Goal: Information Seeking & Learning: Understand process/instructions

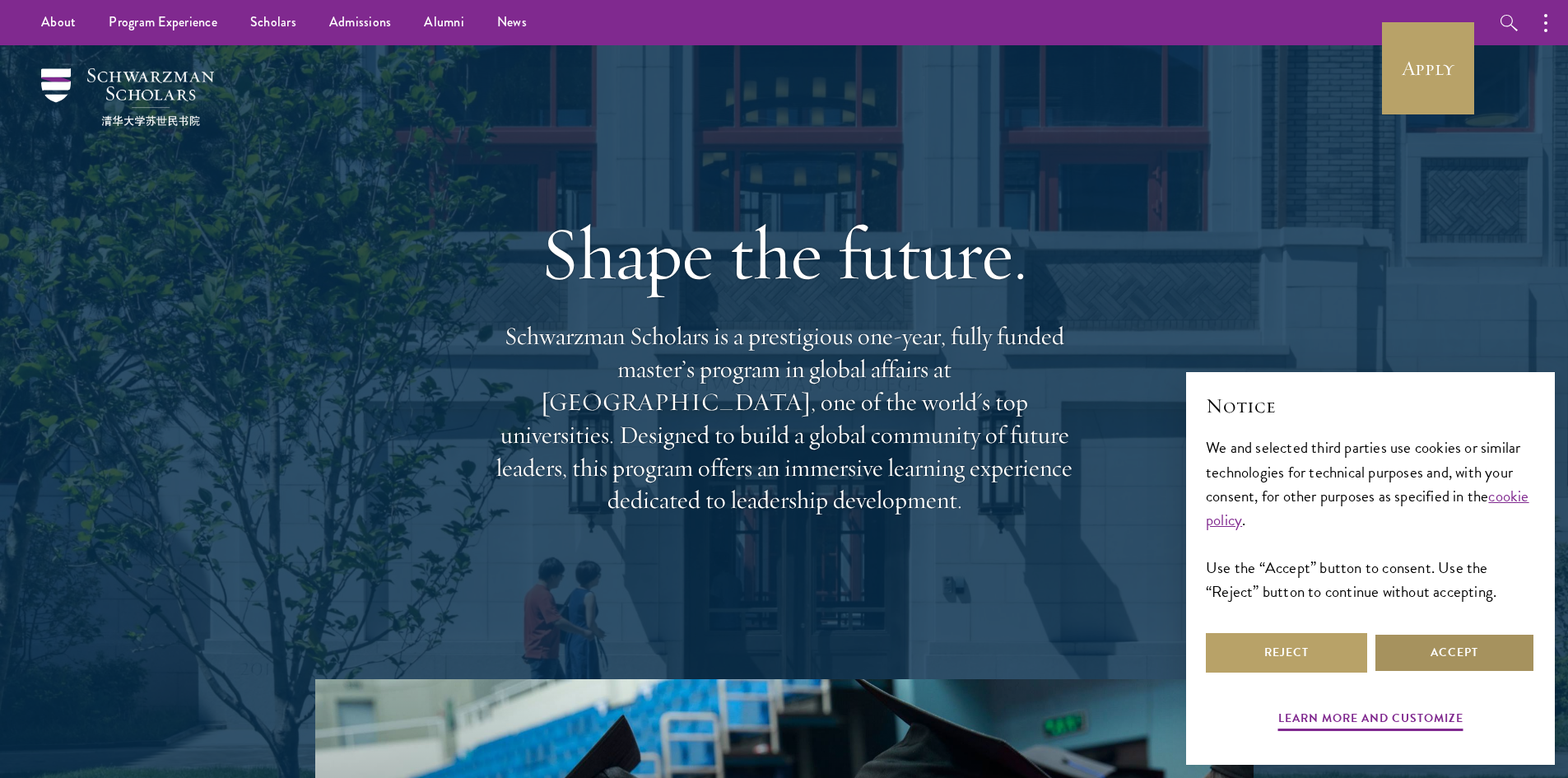
click at [1466, 646] on button "Accept" at bounding box center [1455, 653] width 162 height 40
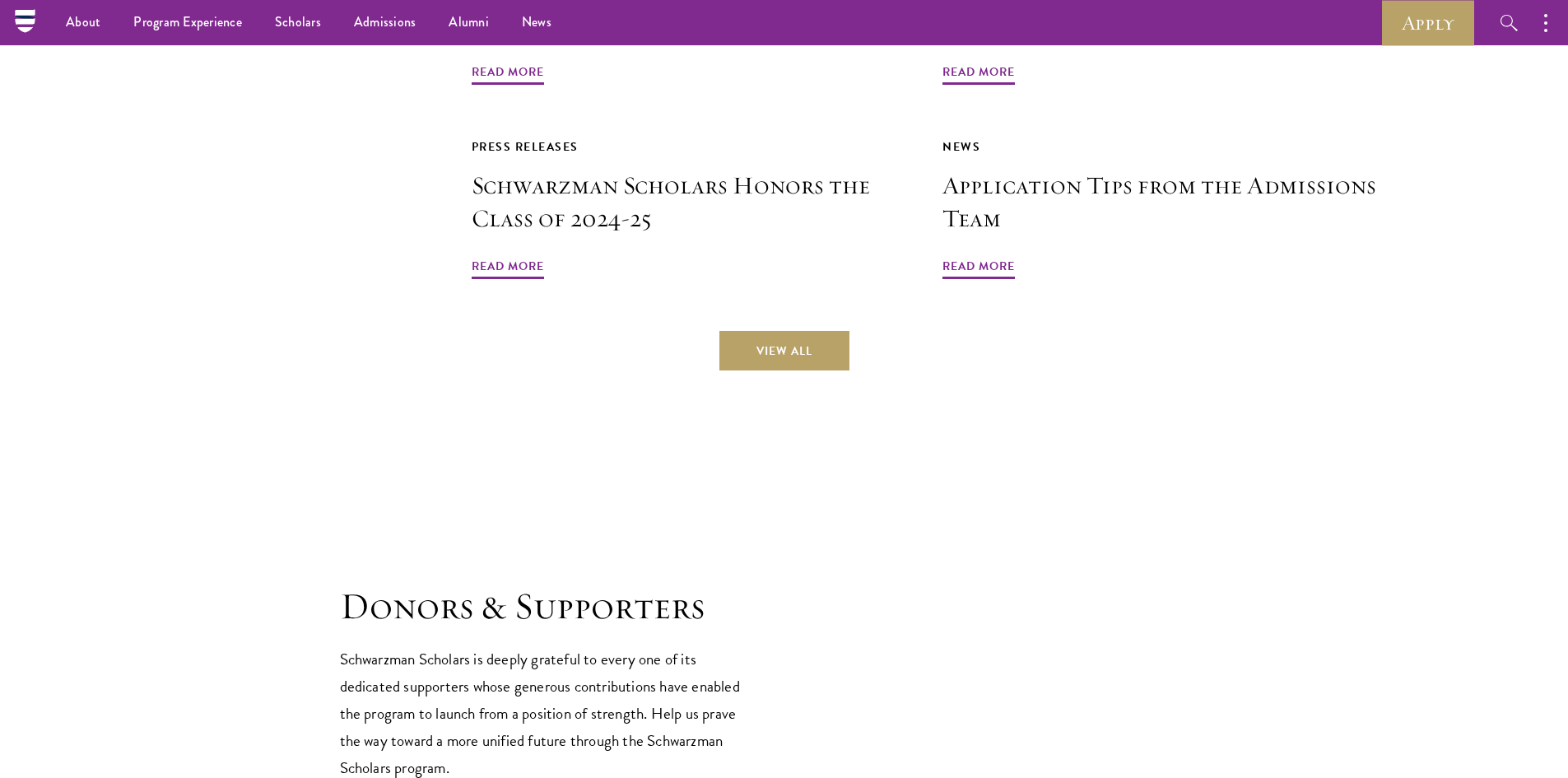
scroll to position [3916, 0]
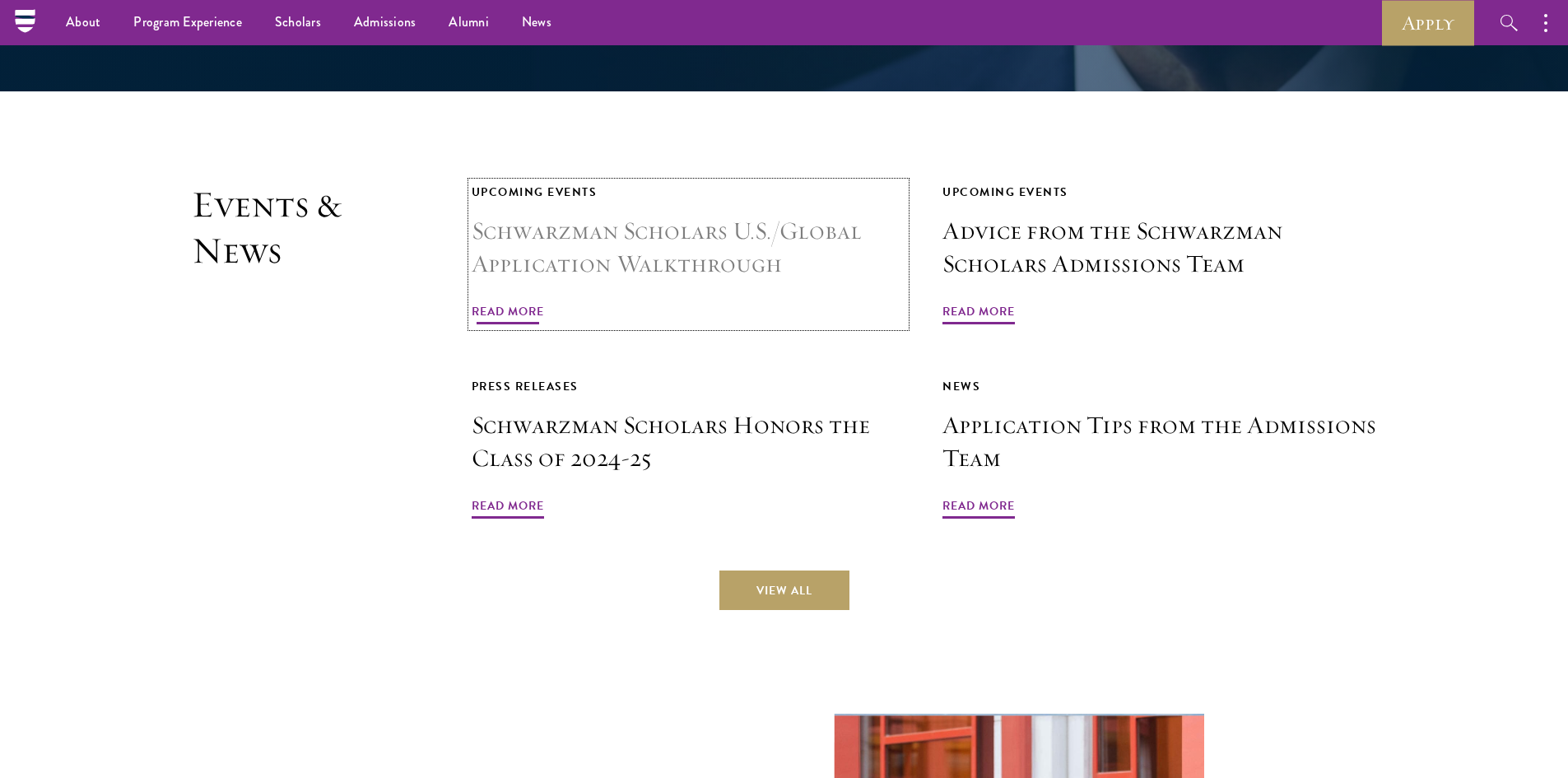
click at [749, 215] on h3 "Schwarzman Scholars U.S./Global Application Walkthrough" at bounding box center [688, 248] width 435 height 66
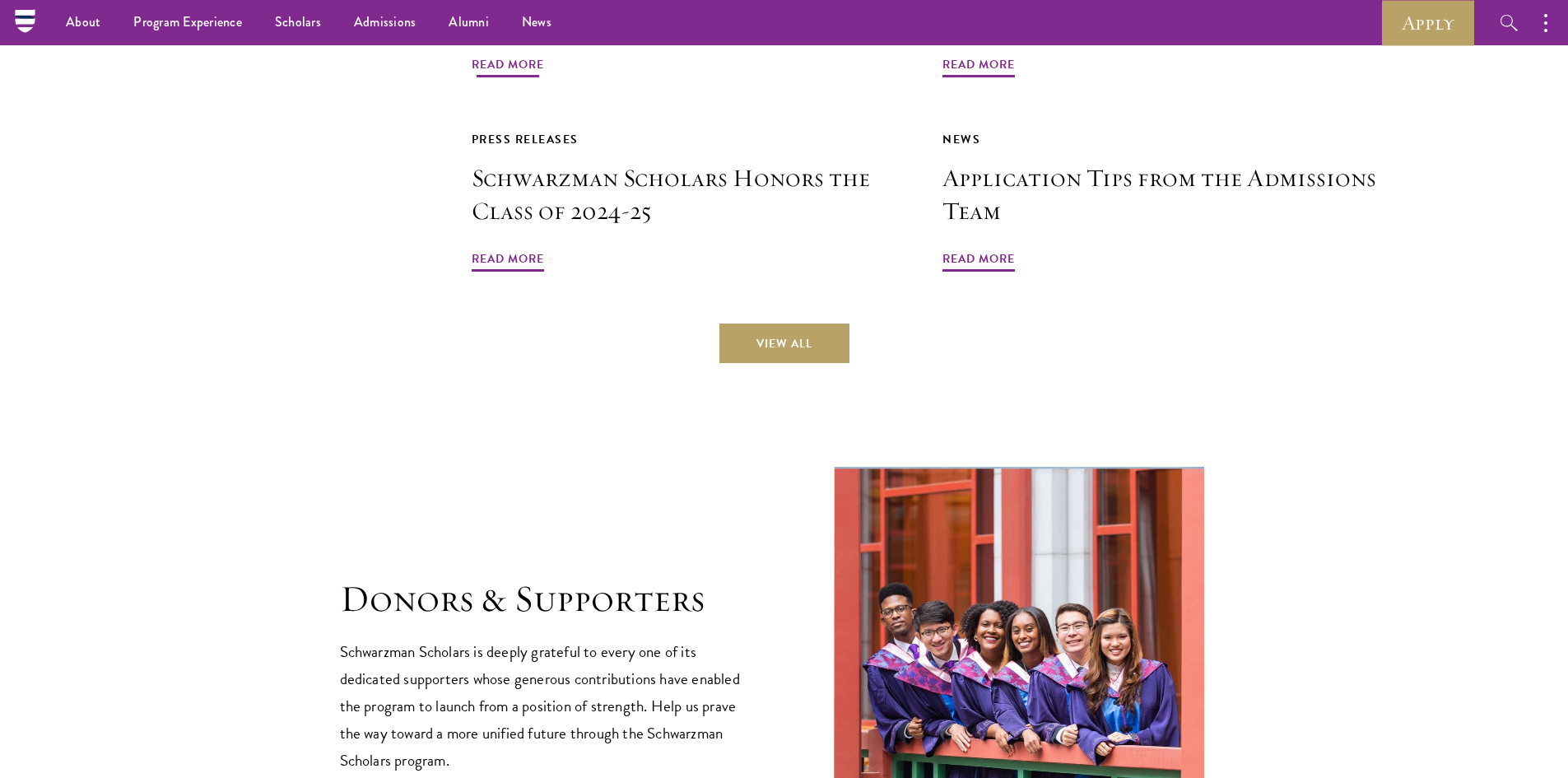
scroll to position [3587, 0]
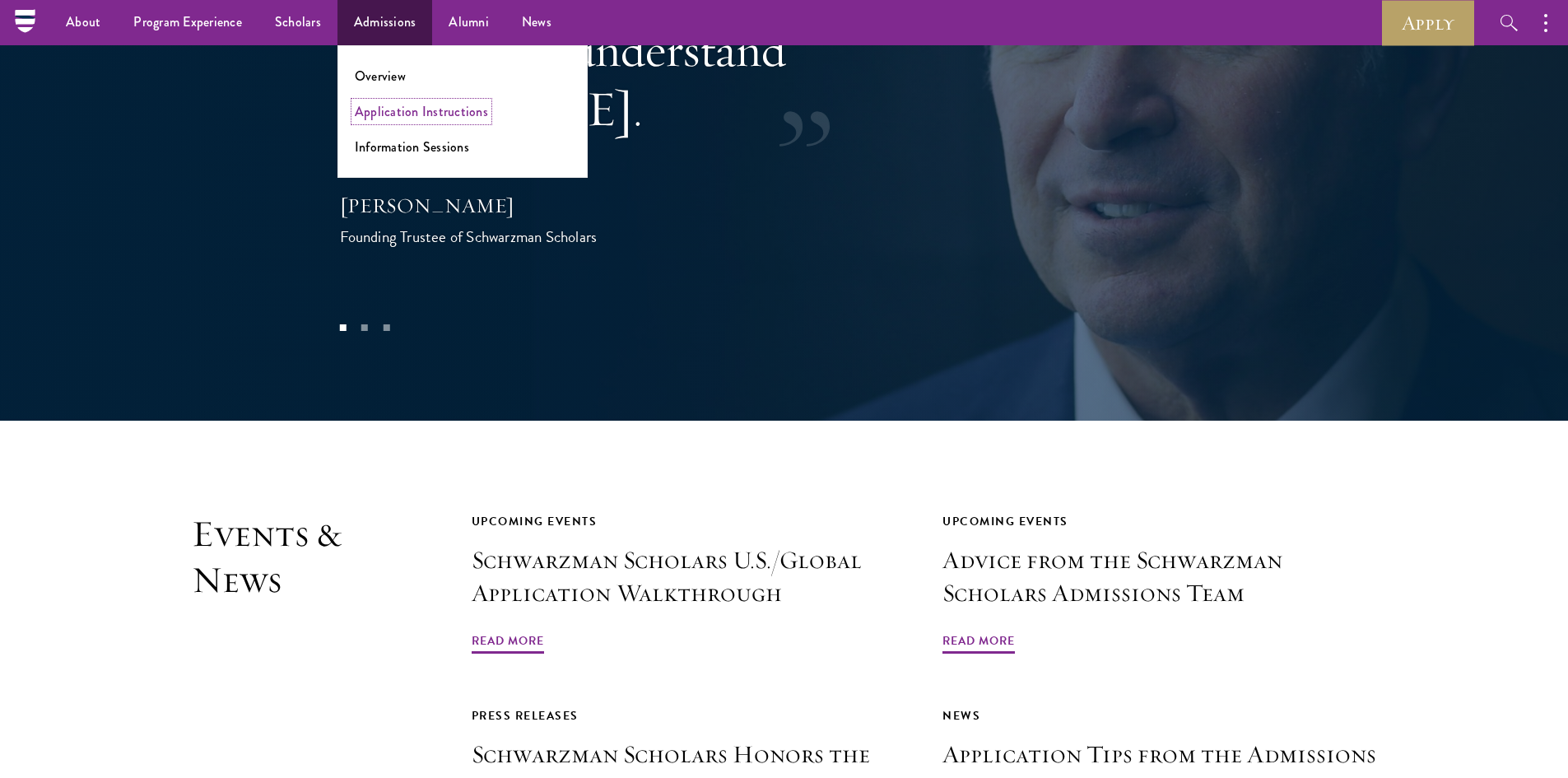
click at [468, 107] on link "Application Instructions" at bounding box center [421, 111] width 133 height 19
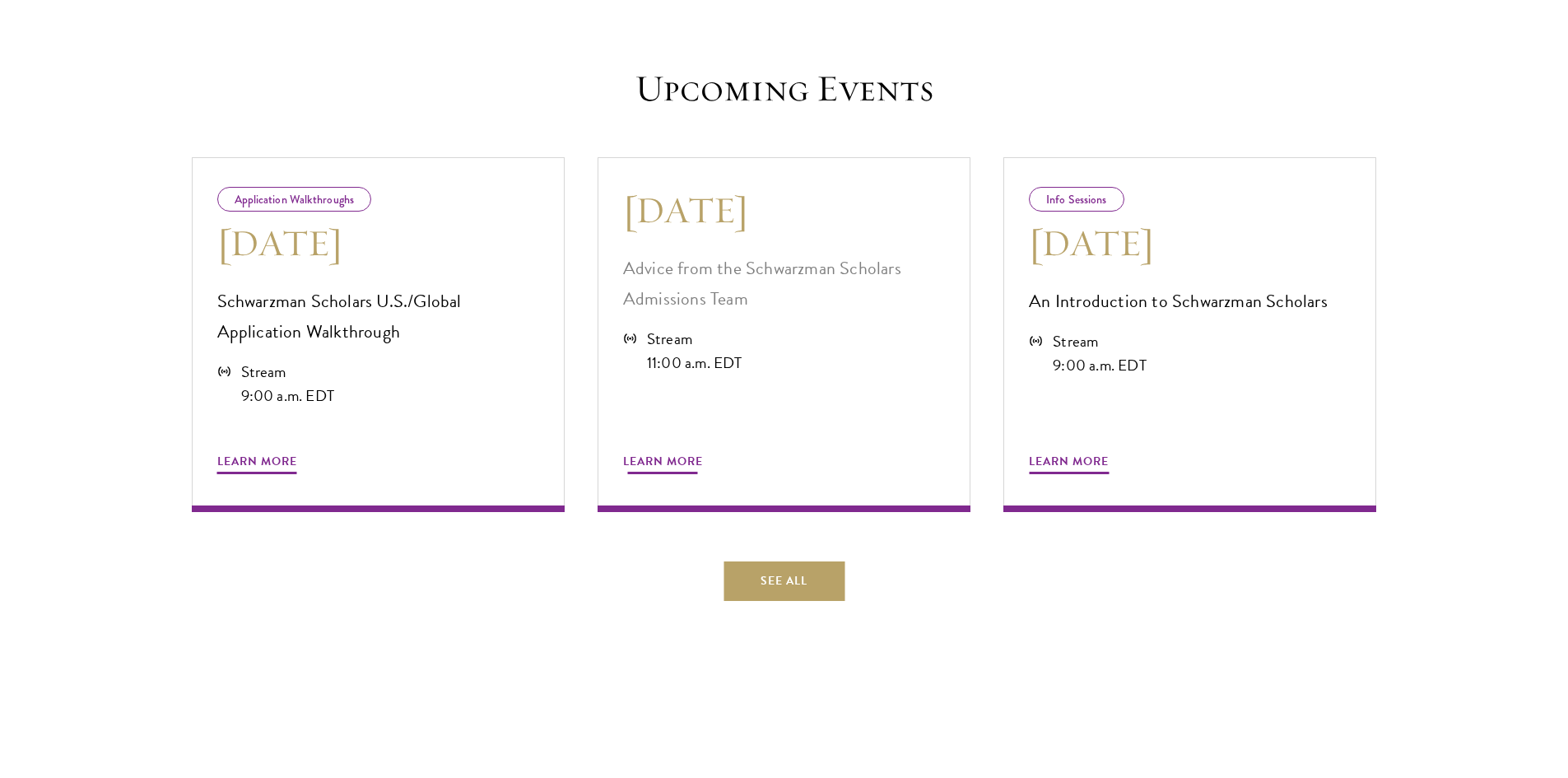
scroll to position [823, 0]
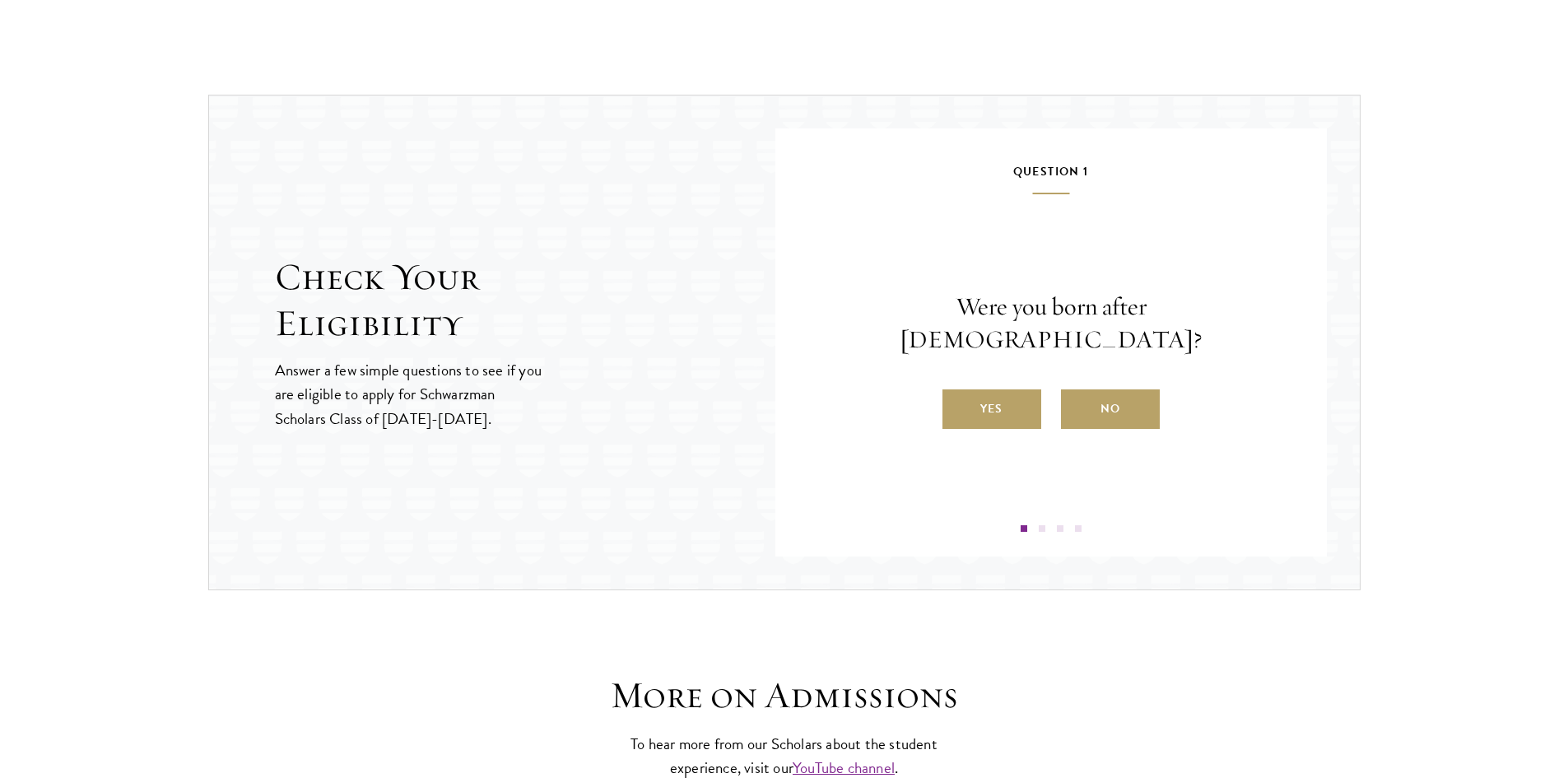
scroll to position [1647, 0]
click at [981, 394] on label "Yes" at bounding box center [991, 408] width 98 height 40
click at [957, 394] on input "Yes" at bounding box center [949, 397] width 15 height 15
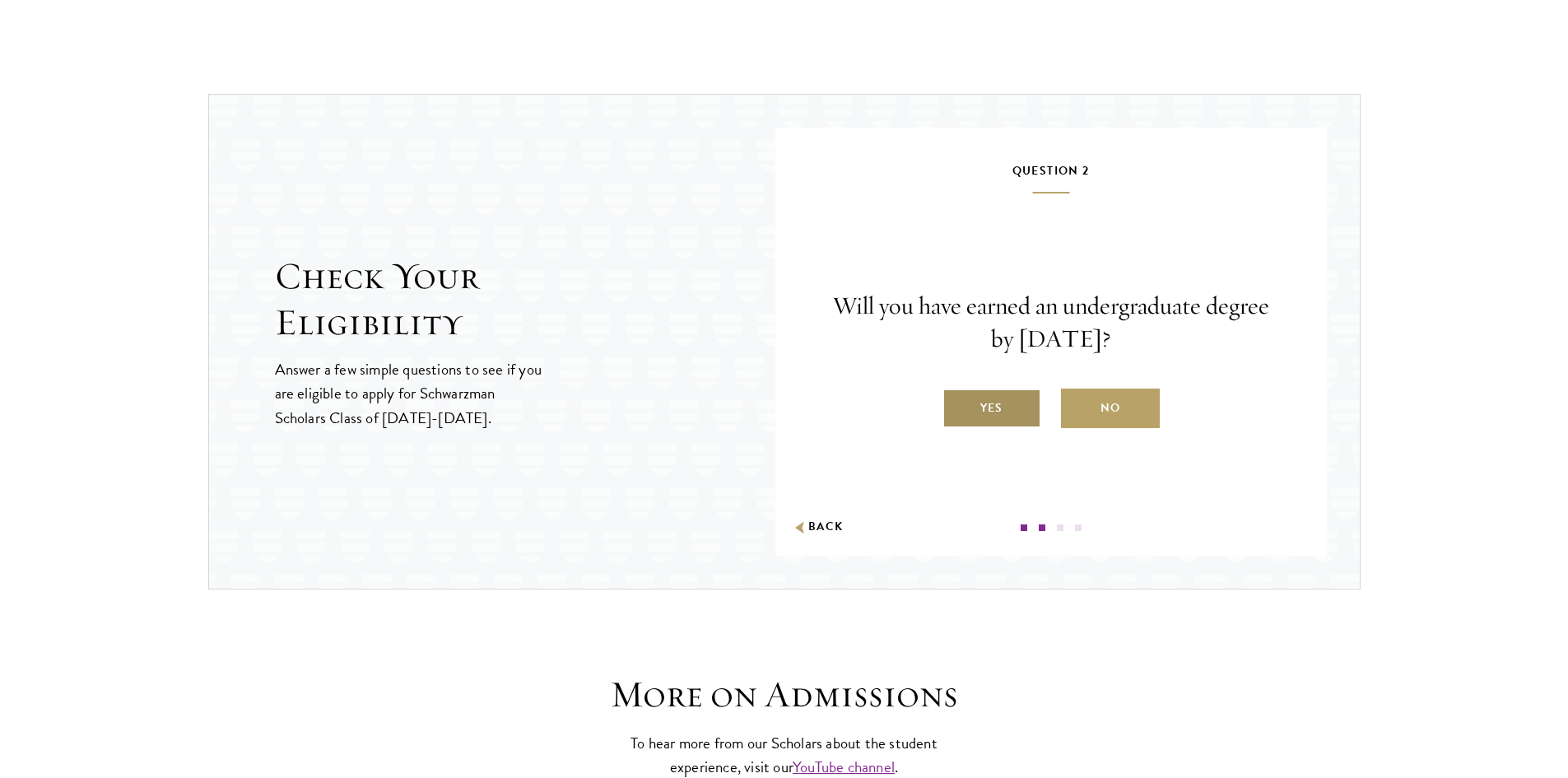
click at [996, 408] on label "Yes" at bounding box center [991, 408] width 98 height 40
click at [957, 406] on input "Yes" at bounding box center [949, 397] width 15 height 15
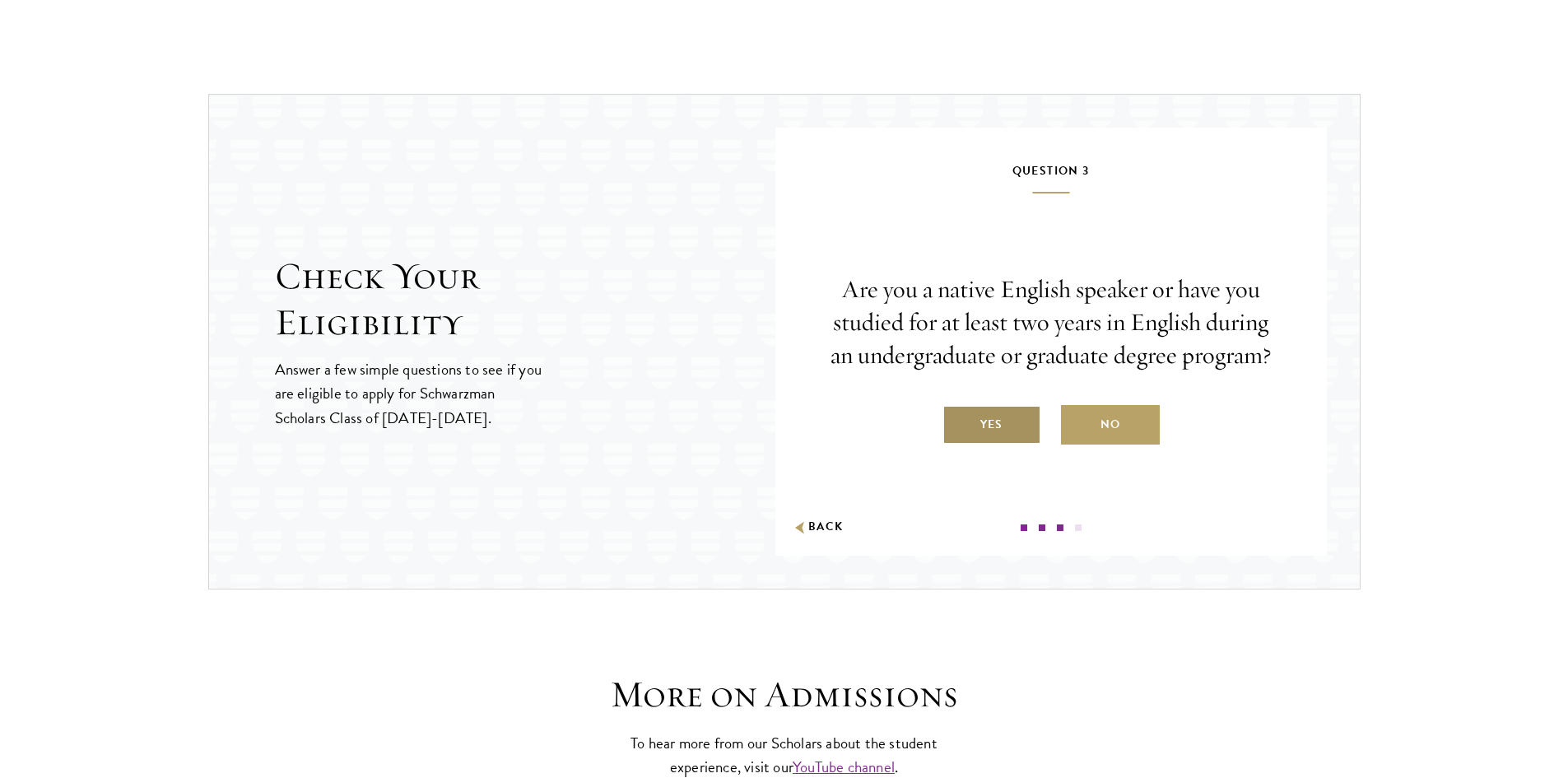
click at [990, 419] on label "Yes" at bounding box center [991, 425] width 98 height 40
click at [957, 419] on input "Yes" at bounding box center [949, 414] width 15 height 15
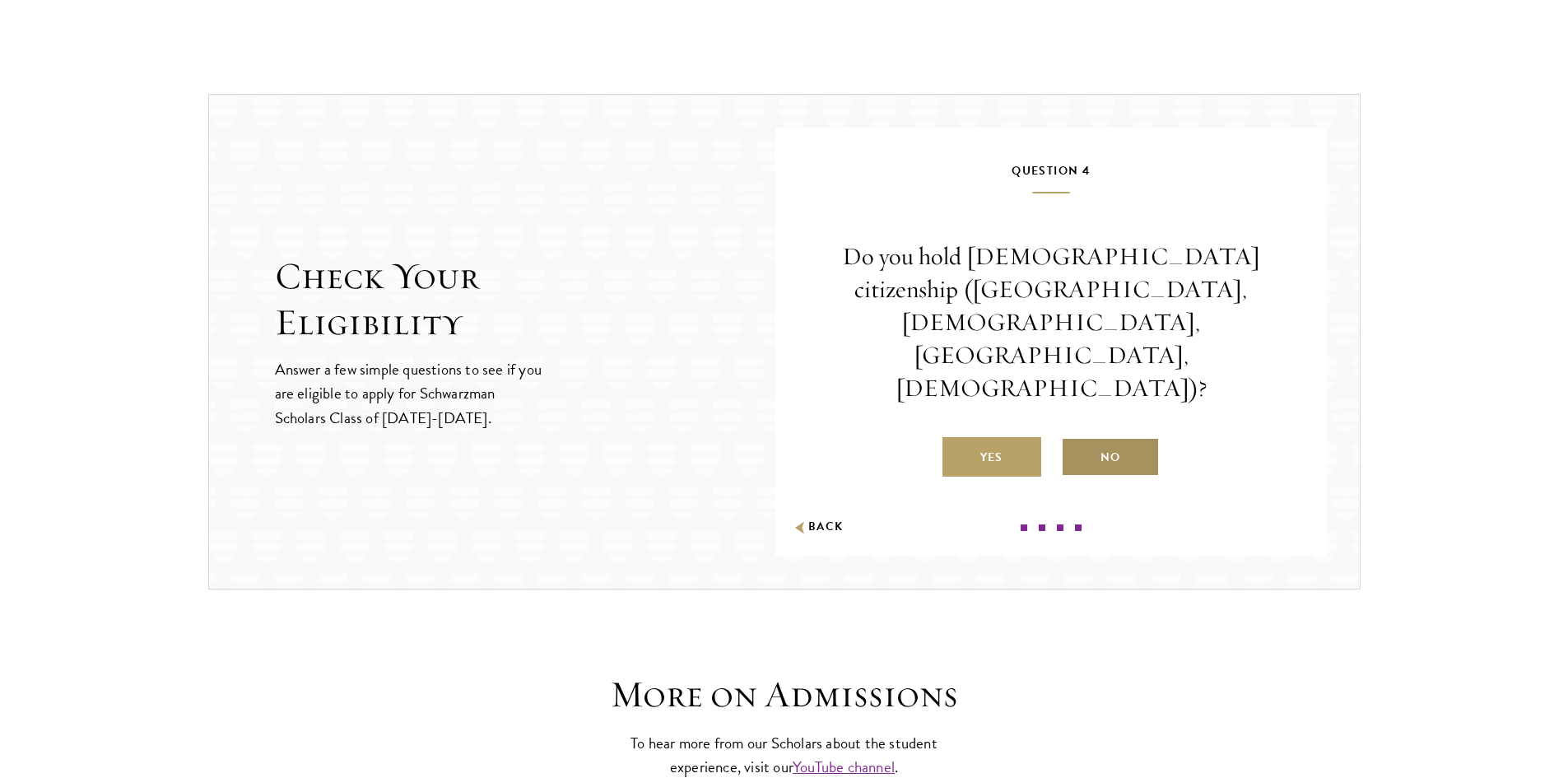
click at [1149, 438] on label "No" at bounding box center [1109, 457] width 98 height 40
click at [1075, 440] on input "No" at bounding box center [1068, 447] width 15 height 15
